Goal: Use online tool/utility: Utilize a website feature to perform a specific function

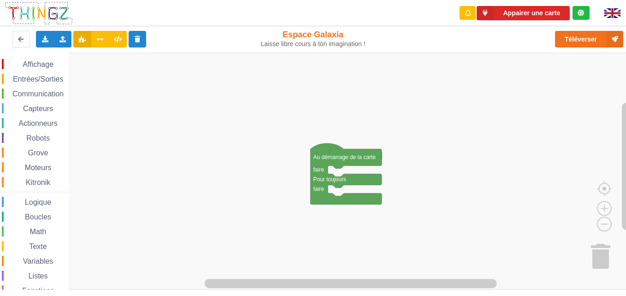
click at [48, 76] on span "Entrées/Sorties" at bounding box center [38, 79] width 53 height 8
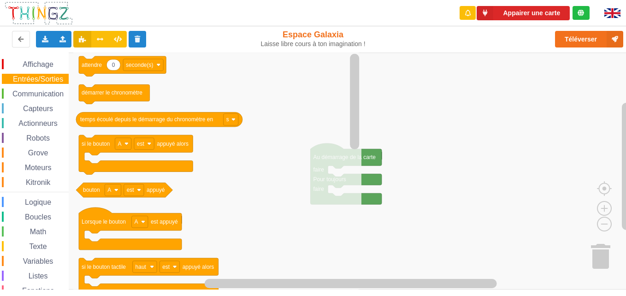
click at [33, 251] on div "Texte" at bounding box center [35, 246] width 67 height 10
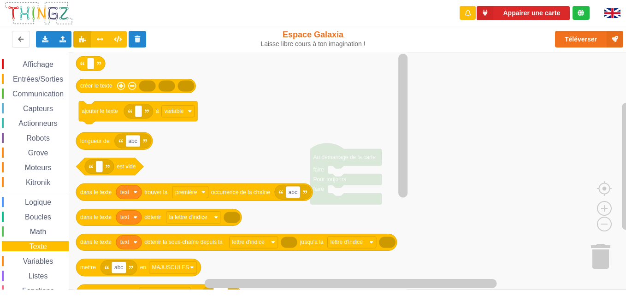
click at [33, 247] on span "Texte" at bounding box center [38, 246] width 20 height 8
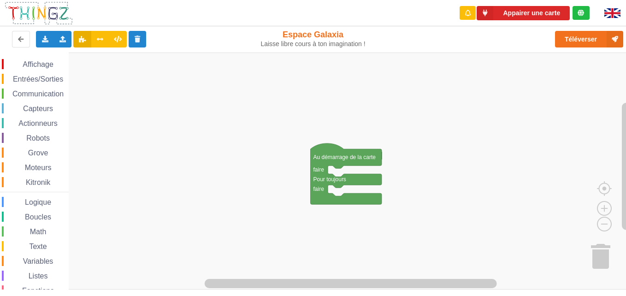
click at [37, 246] on span "Texte" at bounding box center [38, 246] width 20 height 8
click at [208, 175] on div "Affichage Entrées/Sorties Communication Capteurs Actionneurs Robots Grove Moteu…" at bounding box center [316, 171] width 632 height 237
click at [23, 247] on span "Espace de travail de Blocky" at bounding box center [23, 246] width 7 height 7
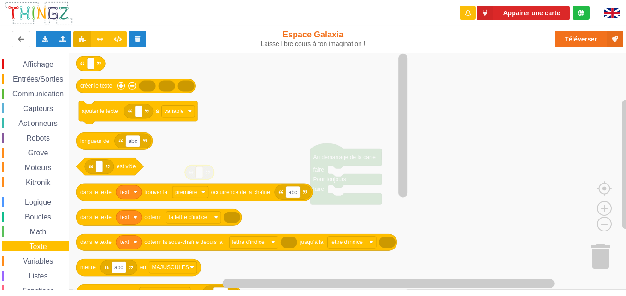
click at [23, 247] on span "Espace de travail de Blocky" at bounding box center [23, 246] width 7 height 7
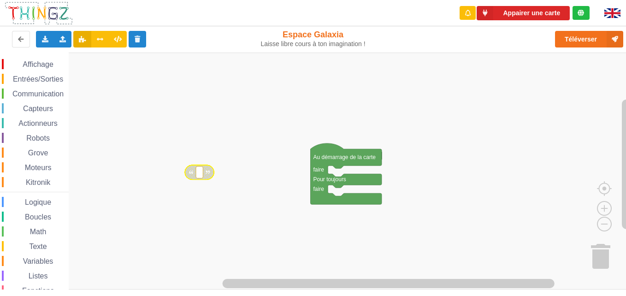
click at [24, 242] on div "Texte" at bounding box center [35, 246] width 67 height 10
click at [258, 153] on div "Affichage Entrées/Sorties Communication Capteurs Actionneurs Robots Grove Moteu…" at bounding box center [316, 171] width 632 height 237
type input "techno5"
type input "&"
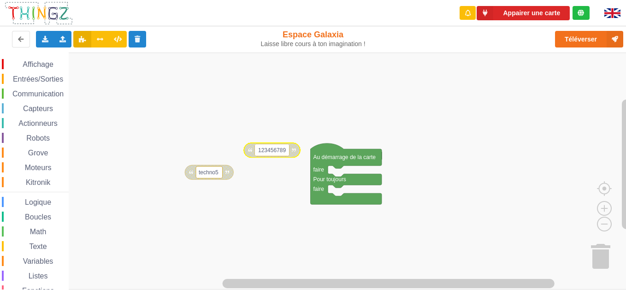
type input "1234567890"
click at [41, 82] on span "Entrées/Sorties" at bounding box center [38, 79] width 53 height 8
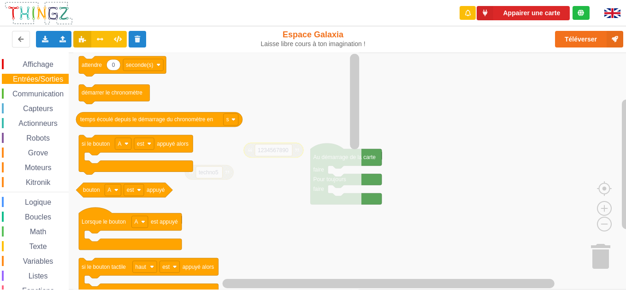
click at [38, 102] on div "Affichage Entrées/Sorties Communication Capteurs Actionneurs Robots Grove Moteu…" at bounding box center [34, 189] width 69 height 261
click at [34, 99] on div "Communication" at bounding box center [35, 93] width 67 height 10
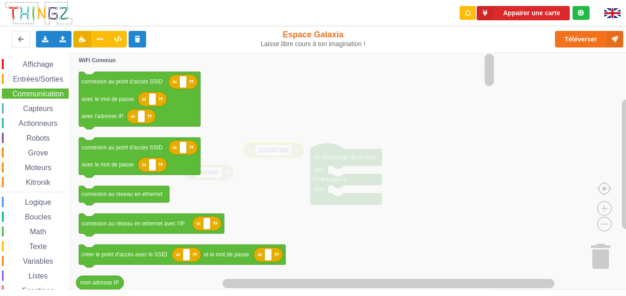
click at [34, 99] on div "Communication" at bounding box center [35, 93] width 67 height 10
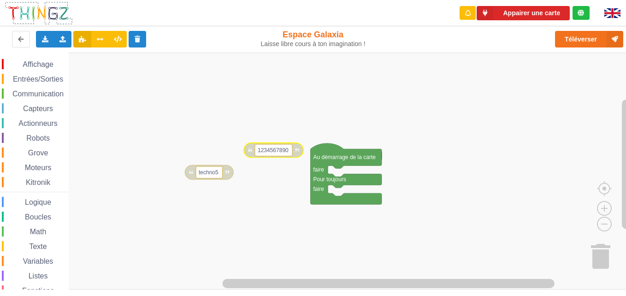
click at [34, 99] on div "Communication" at bounding box center [35, 93] width 67 height 10
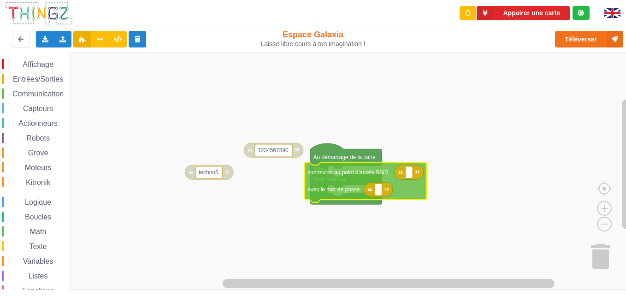
click at [353, 173] on div "Affichage Entrées/Sorties Communication Capteurs Actionneurs Robots Grove Moteu…" at bounding box center [316, 171] width 632 height 237
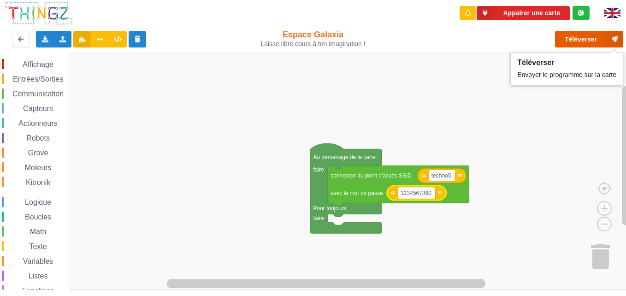
click at [589, 39] on button "Téléverser" at bounding box center [589, 39] width 68 height 17
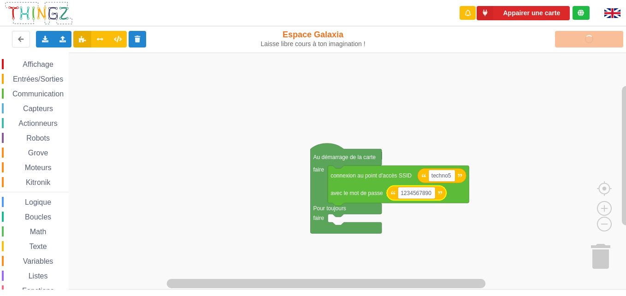
click at [242, 214] on rect "Espace de travail de Blocky" at bounding box center [316, 171] width 632 height 237
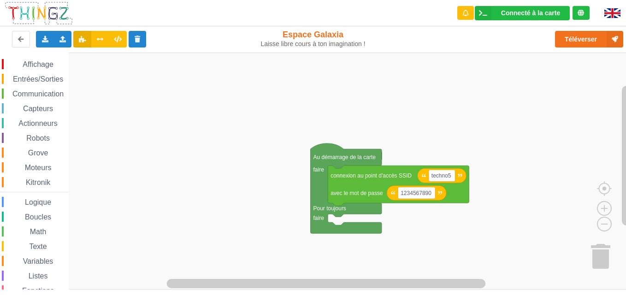
click at [42, 91] on span "Communication" at bounding box center [38, 94] width 54 height 8
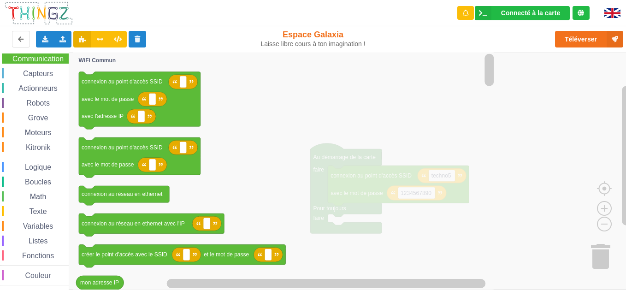
scroll to position [30, 0]
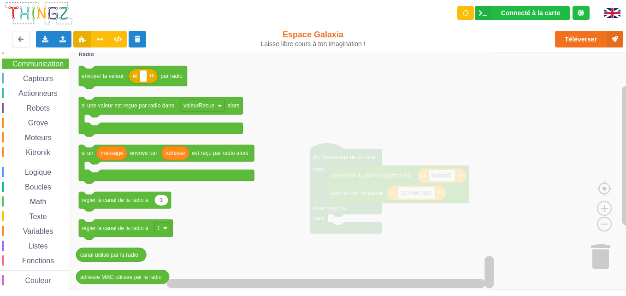
click at [316, 123] on icon "Espace de travail de Blocky" at bounding box center [284, 171] width 423 height 237
click at [17, 47] on button at bounding box center [21, 39] width 18 height 17
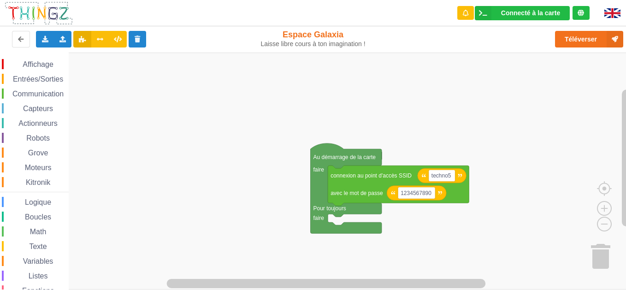
click at [43, 90] on span "Communication" at bounding box center [38, 94] width 54 height 8
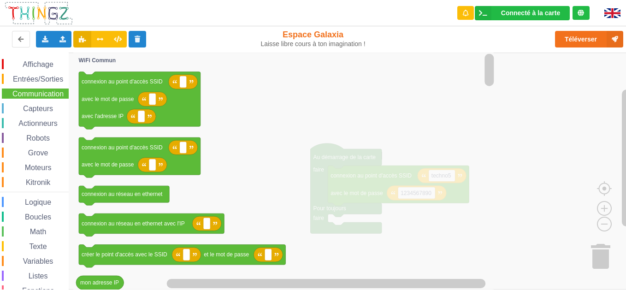
click at [41, 241] on div "Texte" at bounding box center [35, 246] width 67 height 10
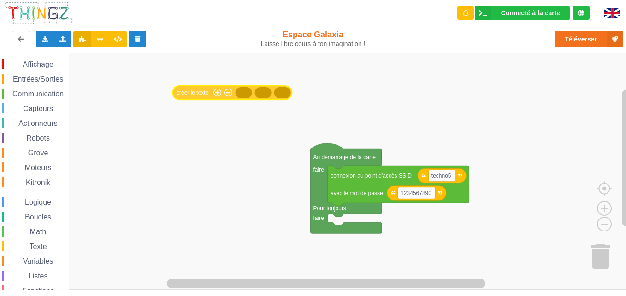
click at [204, 95] on div "Affichage Entrées/Sorties Communication Capteurs Actionneurs Robots Grove Moteu…" at bounding box center [316, 171] width 632 height 237
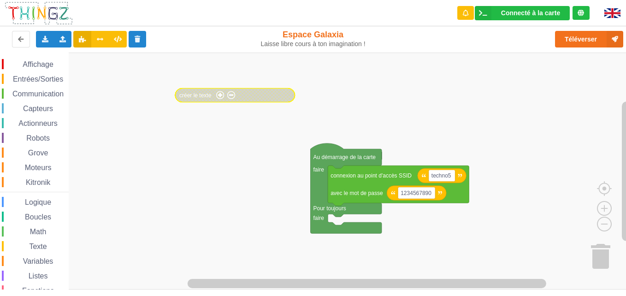
click at [36, 243] on span "Texte" at bounding box center [38, 246] width 20 height 8
click at [190, 123] on div "Affichage Entrées/Sorties Communication Capteurs Actionneurs Robots Grove Moteu…" at bounding box center [316, 171] width 632 height 237
click at [190, 123] on rect "Espace de travail de Blocky" at bounding box center [189, 120] width 7 height 12
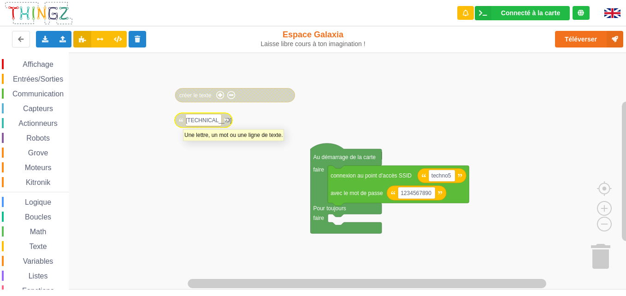
type input "[TECHNICAL_ID]"
click at [154, 233] on rect "Espace de travail de Blocky" at bounding box center [316, 171] width 632 height 237
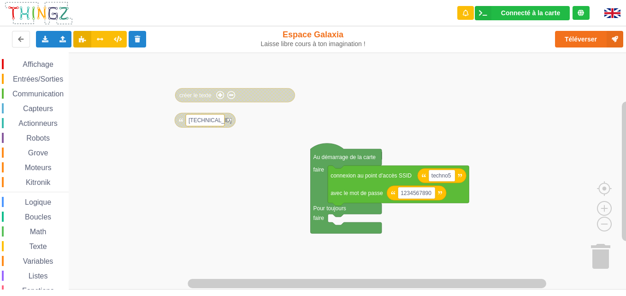
click at [154, 233] on rect "Espace de travail de Blocky" at bounding box center [316, 171] width 632 height 237
click at [47, 90] on span "Communication" at bounding box center [38, 94] width 54 height 8
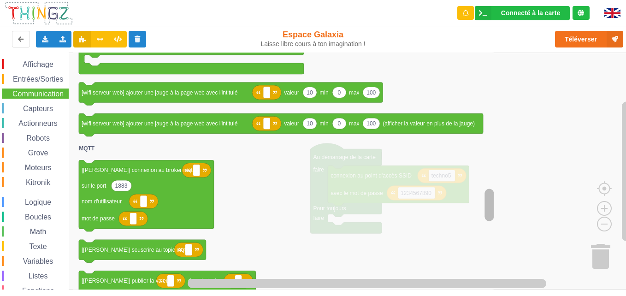
click at [492, 211] on rect "Espace de travail de Blocky" at bounding box center [488, 204] width 9 height 32
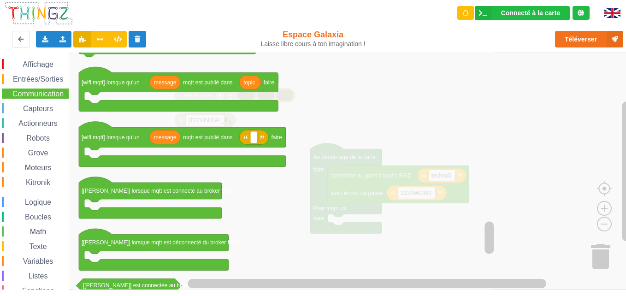
click at [301, 52] on div "Espace Galaxia Laisse libre cours à ton imagination !" at bounding box center [312, 39] width 119 height 30
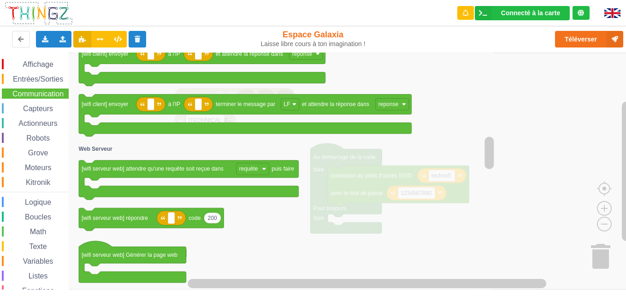
click at [369, 72] on icon "Espace de travail de Blocky" at bounding box center [284, 171] width 423 height 237
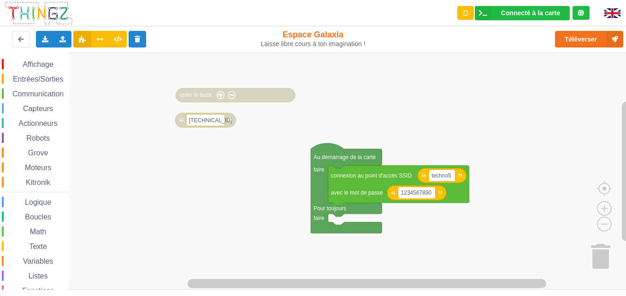
click at [26, 91] on span "Communication" at bounding box center [38, 94] width 54 height 8
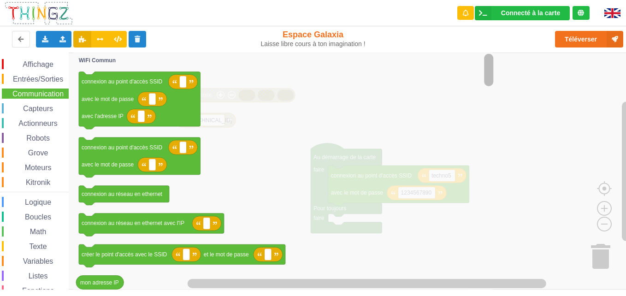
click at [487, 9] on div "Connecté à la carte Réglages Ouvrir le moniteur automatiquement Connexion autom…" at bounding box center [313, 142] width 639 height 296
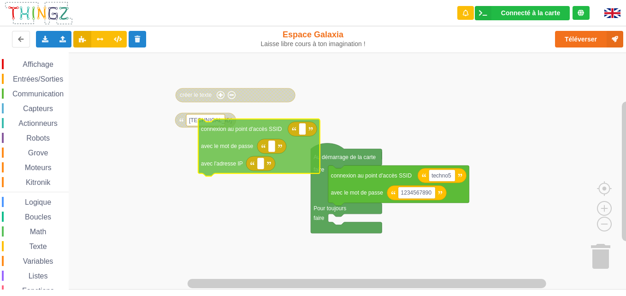
click at [247, 135] on div "Affichage Entrées/Sorties Communication Capteurs Actionneurs Robots Grove Moteu…" at bounding box center [316, 171] width 632 height 237
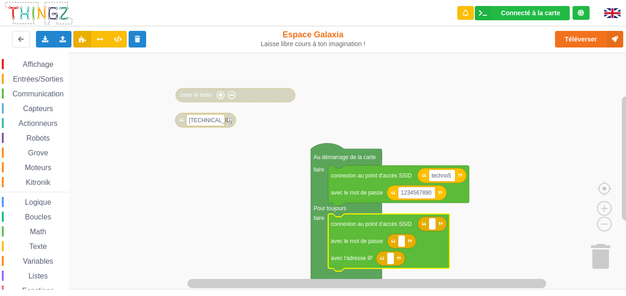
click at [348, 230] on icon "Espace de travail de Blocky" at bounding box center [389, 242] width 122 height 57
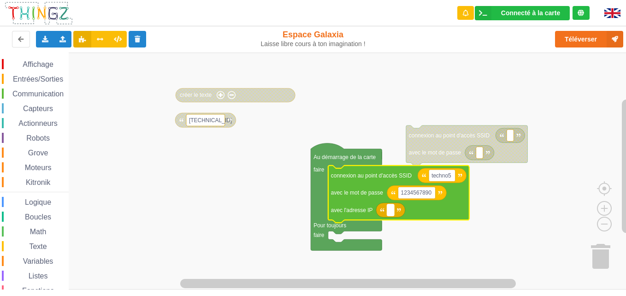
click at [387, 215] on rect "Espace de travail de Blocky" at bounding box center [390, 210] width 7 height 12
type input "&"
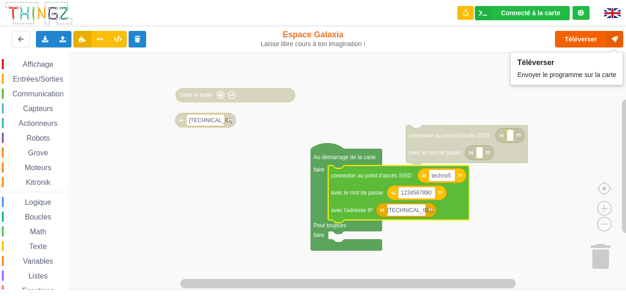
type input "[TECHNICAL_ID]"
click at [591, 41] on button "Téléverser" at bounding box center [589, 39] width 68 height 17
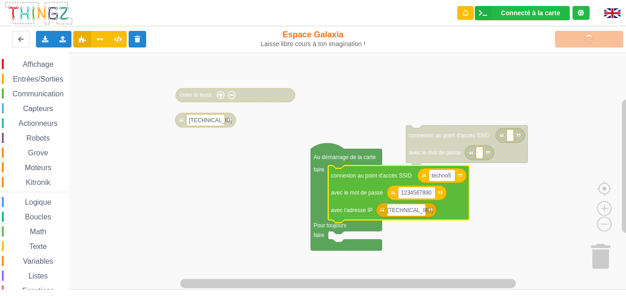
click at [552, 106] on rect "Espace de travail de Blocky" at bounding box center [316, 171] width 632 height 237
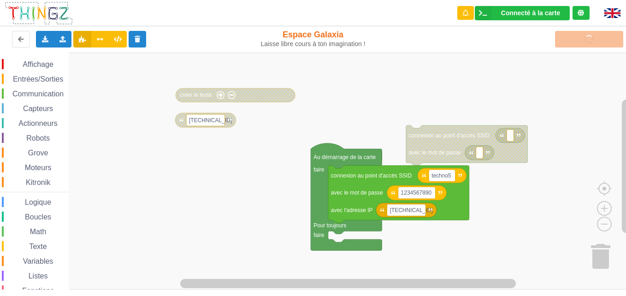
click at [65, 198] on div "Logique" at bounding box center [35, 202] width 67 height 10
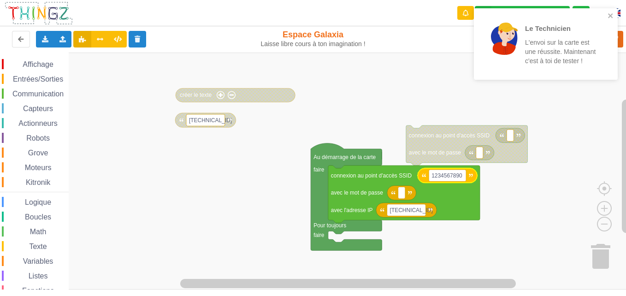
click at [499, 192] on rect "Espace de travail de Blocky" at bounding box center [316, 171] width 632 height 237
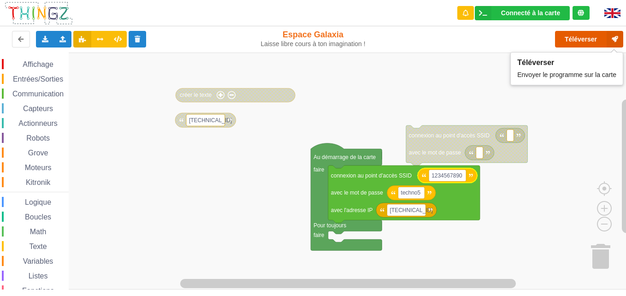
click at [564, 36] on button "Téléverser" at bounding box center [589, 39] width 68 height 17
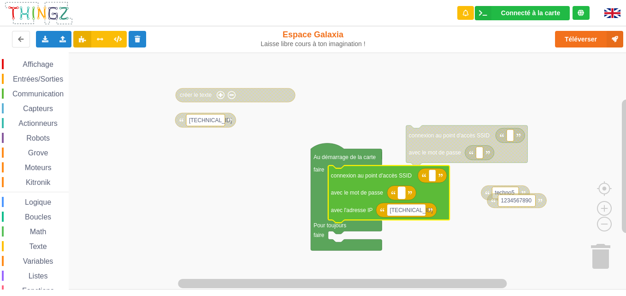
click at [402, 195] on rect "Espace de travail de Blocky" at bounding box center [401, 193] width 7 height 12
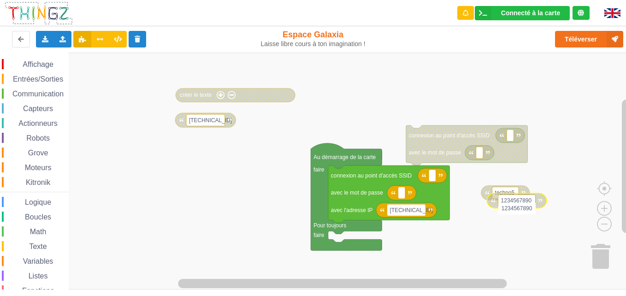
click at [511, 204] on input "1234567890" at bounding box center [516, 208] width 37 height 12
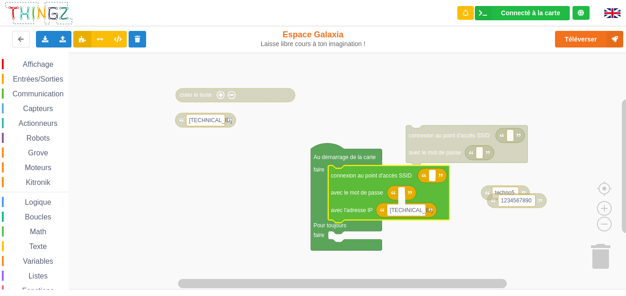
type input "1234567890"
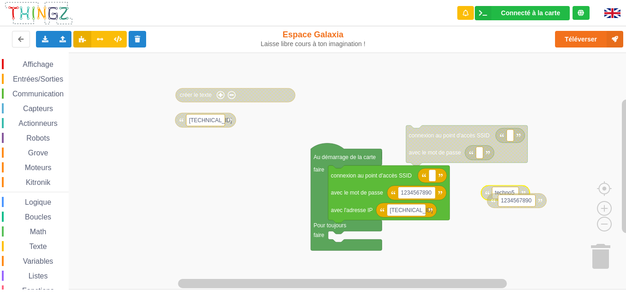
click at [508, 190] on text "techno5" at bounding box center [505, 192] width 20 height 6
click at [520, 189] on text "techno5" at bounding box center [516, 191] width 20 height 6
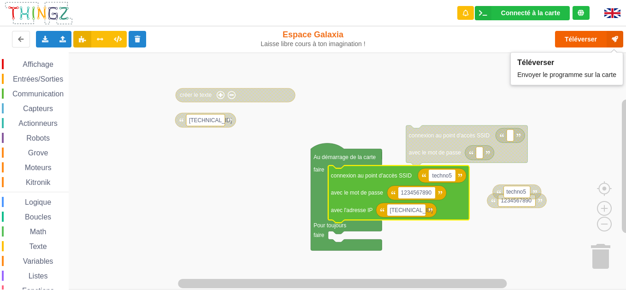
type input "techno5"
click at [588, 42] on button "Téléverser" at bounding box center [589, 39] width 68 height 17
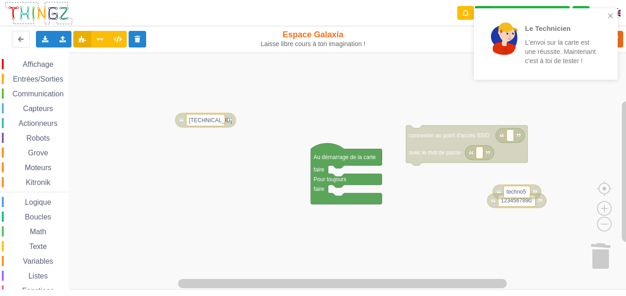
click at [190, 112] on rect "Espace de travail de Blocky" at bounding box center [316, 171] width 632 height 237
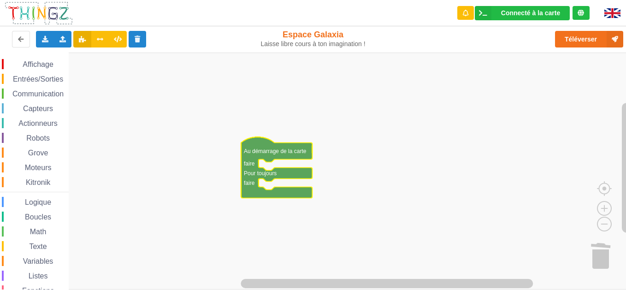
click at [45, 96] on span "Communication" at bounding box center [38, 94] width 54 height 8
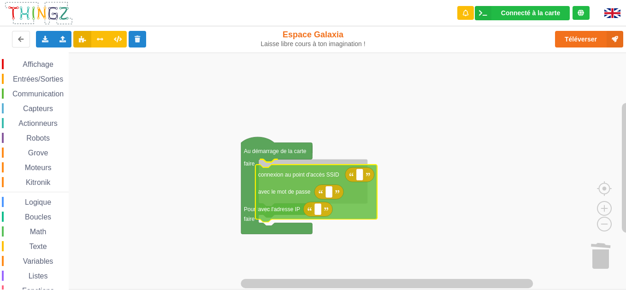
click at [279, 192] on div "Affichage Entrées/Sorties Communication Capteurs Actionneurs Robots Grove Moteu…" at bounding box center [316, 171] width 632 height 237
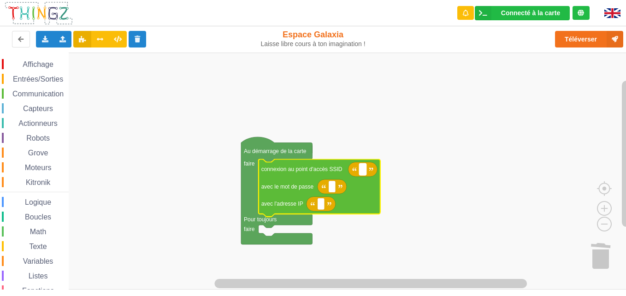
click at [362, 172] on text "Espace de travail de Blocky" at bounding box center [362, 169] width 1 height 6
type input "T"
type input "technoa5"
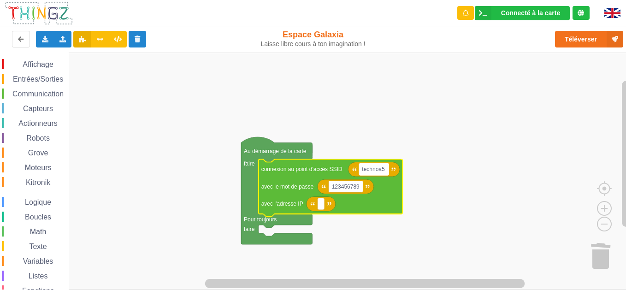
type input "1234567890"
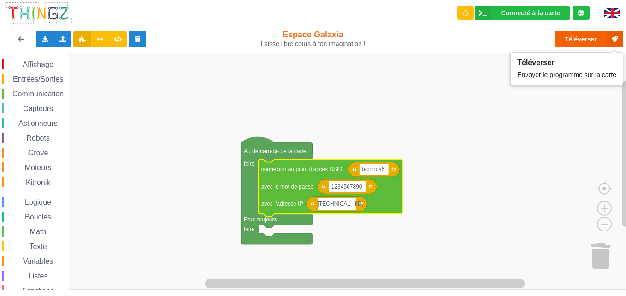
type input "[TECHNICAL_ID]"
click at [573, 39] on button "Téléverser" at bounding box center [589, 39] width 68 height 17
